Goal: Find specific page/section: Find specific page/section

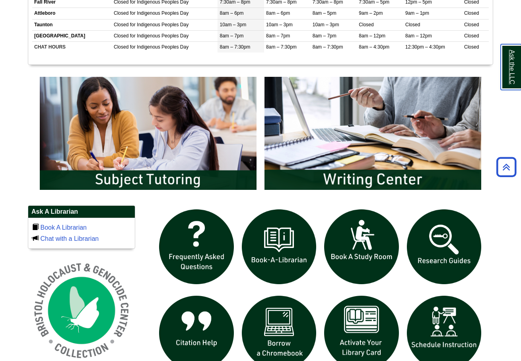
scroll to position [433, 0]
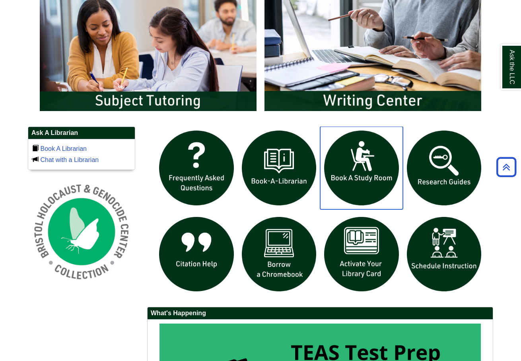
click at [375, 180] on img "slideshow" at bounding box center [361, 168] width 83 height 83
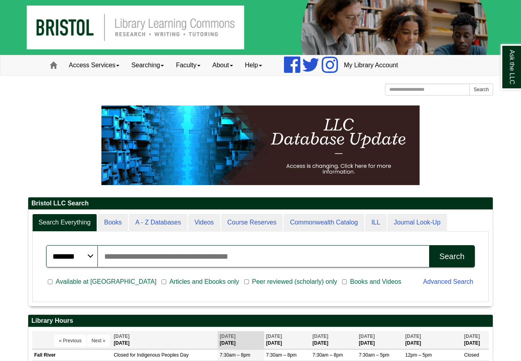
scroll to position [96, 465]
click at [153, 68] on link "Searching" at bounding box center [147, 65] width 45 height 20
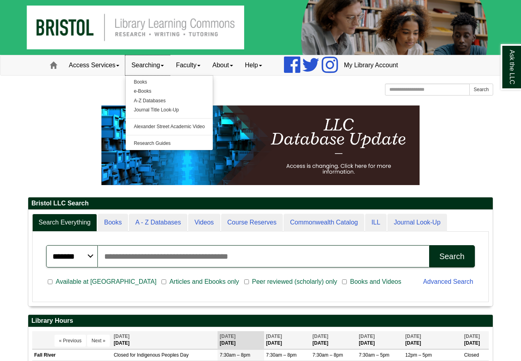
click at [153, 68] on link "Searching" at bounding box center [147, 65] width 45 height 20
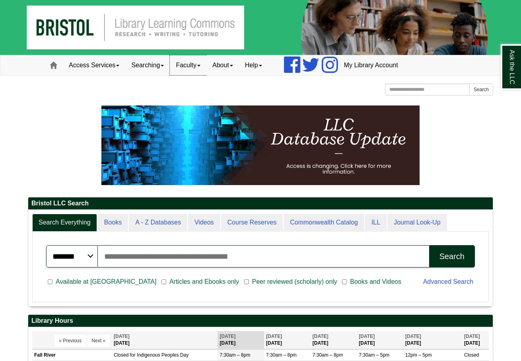
click at [188, 66] on link "Faculty" at bounding box center [188, 65] width 37 height 20
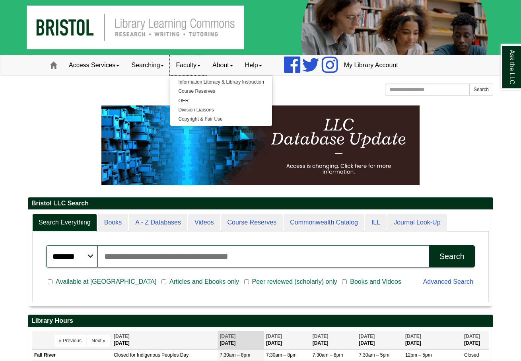
click at [188, 66] on link "Faculty" at bounding box center [188, 65] width 37 height 20
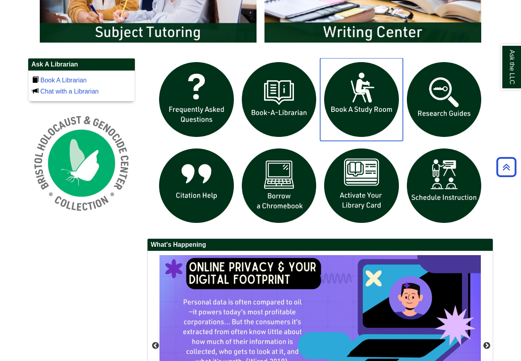
click at [347, 98] on img "slideshow" at bounding box center [361, 99] width 83 height 83
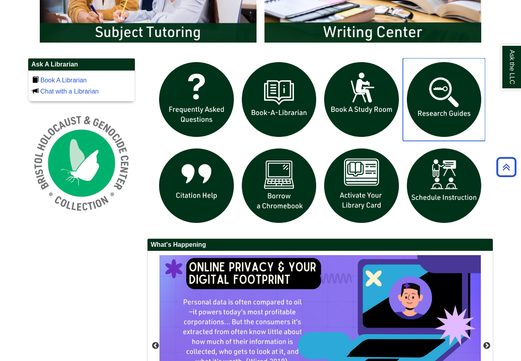
click at [459, 92] on img "slideshow" at bounding box center [444, 99] width 83 height 83
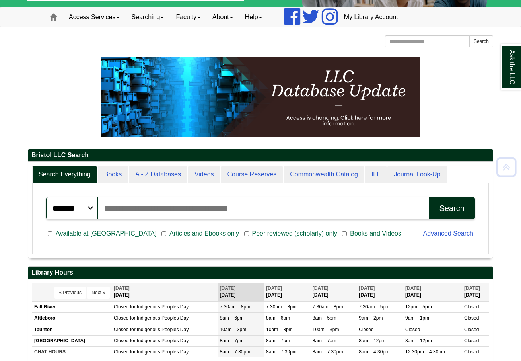
scroll to position [315, 0]
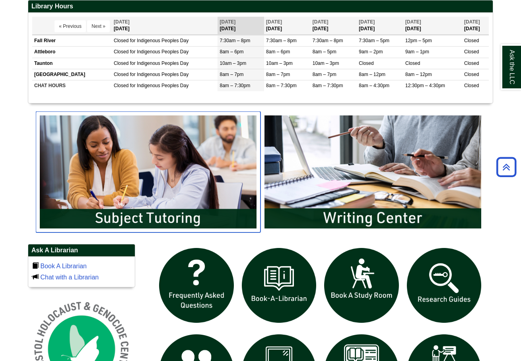
click at [201, 211] on img "slideshow" at bounding box center [148, 171] width 225 height 121
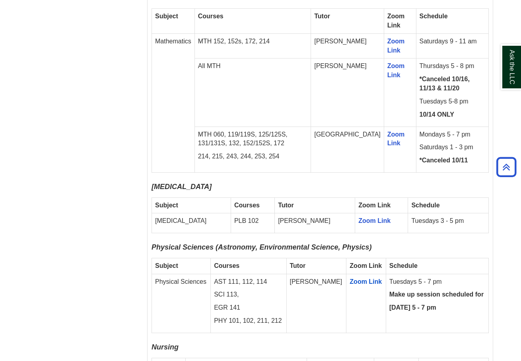
scroll to position [1548, 0]
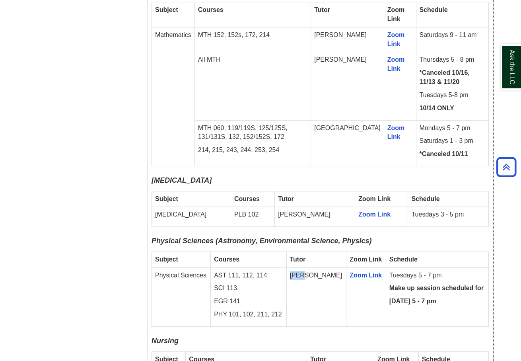
drag, startPoint x: 306, startPoint y: 226, endPoint x: 326, endPoint y: 224, distance: 19.9
click at [326, 267] on td "[PERSON_NAME]" at bounding box center [317, 296] width 60 height 59
click at [322, 267] on td "[PERSON_NAME]" at bounding box center [317, 296] width 60 height 59
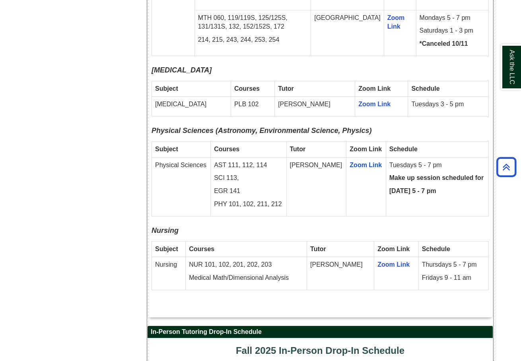
scroll to position [1646, 0]
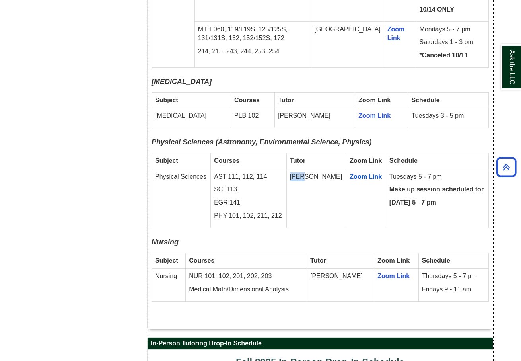
drag, startPoint x: 306, startPoint y: 124, endPoint x: 324, endPoint y: 128, distance: 17.9
click at [324, 169] on td "[PERSON_NAME]" at bounding box center [317, 198] width 60 height 59
click at [317, 169] on td "[PERSON_NAME]" at bounding box center [317, 198] width 60 height 59
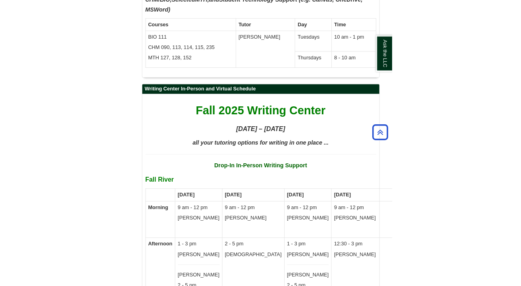
scroll to position [4627, 0]
